Goal: Task Accomplishment & Management: Complete application form

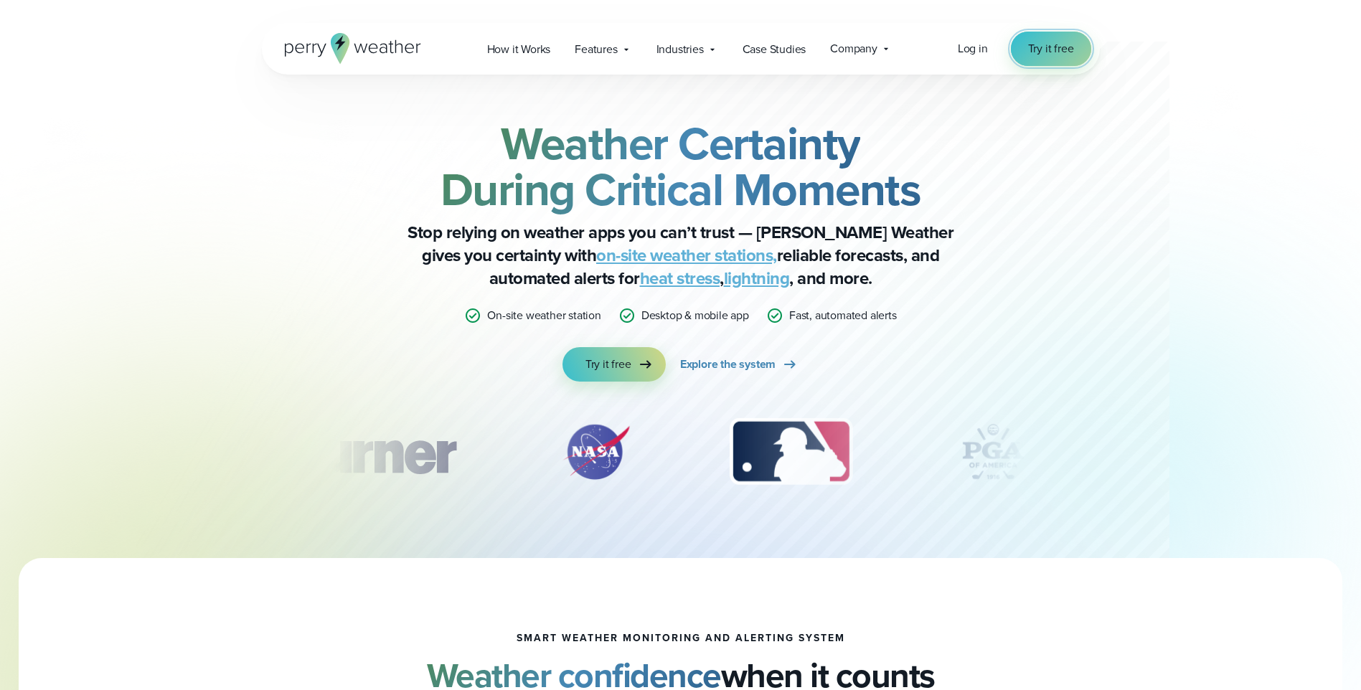
click at [1072, 53] on span "Try it free" at bounding box center [1051, 48] width 46 height 17
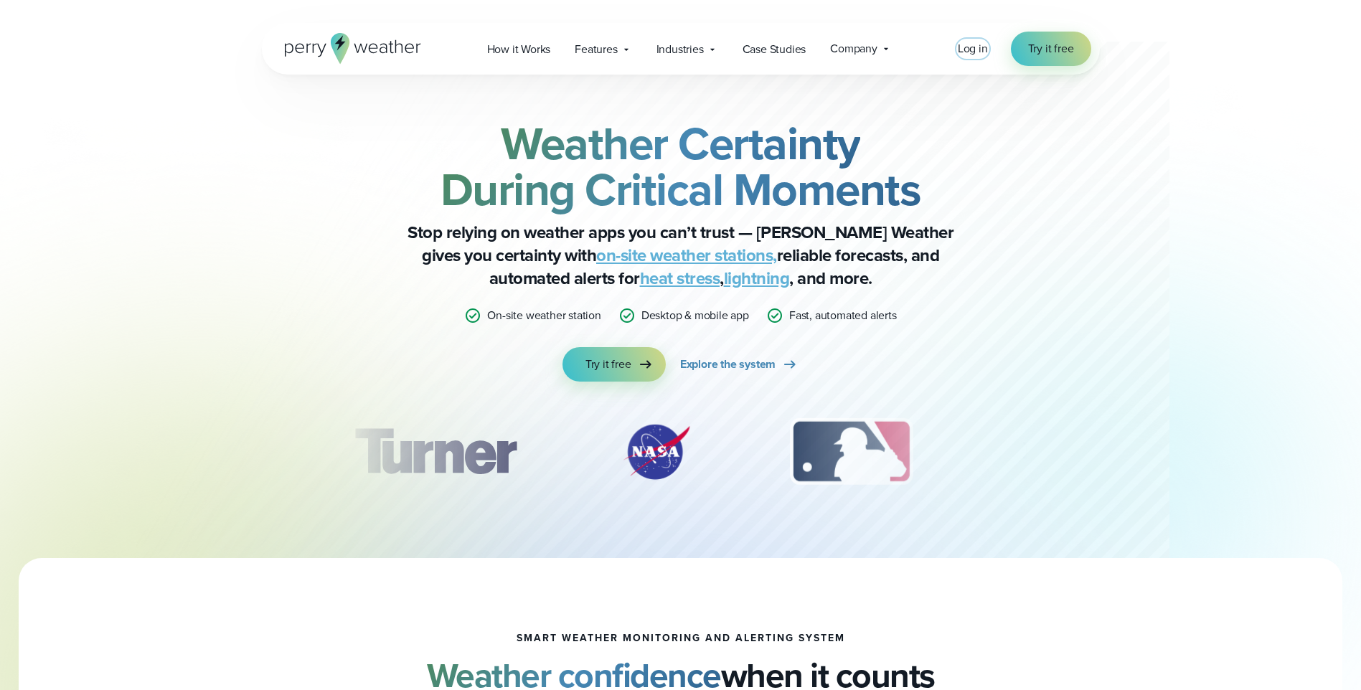
click at [972, 48] on span "Log in" at bounding box center [973, 48] width 30 height 17
